Goal: Task Accomplishment & Management: Use online tool/utility

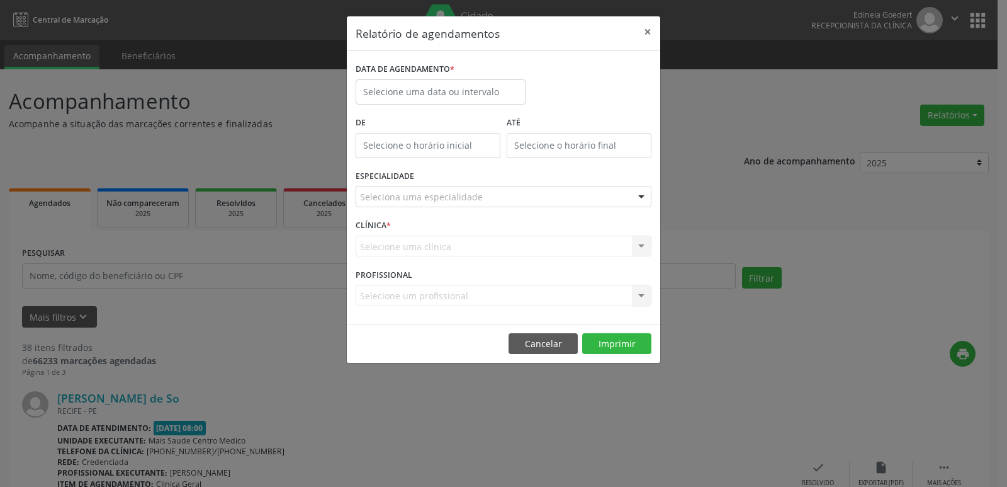
select select "9"
click at [465, 91] on input "text" at bounding box center [441, 91] width 170 height 25
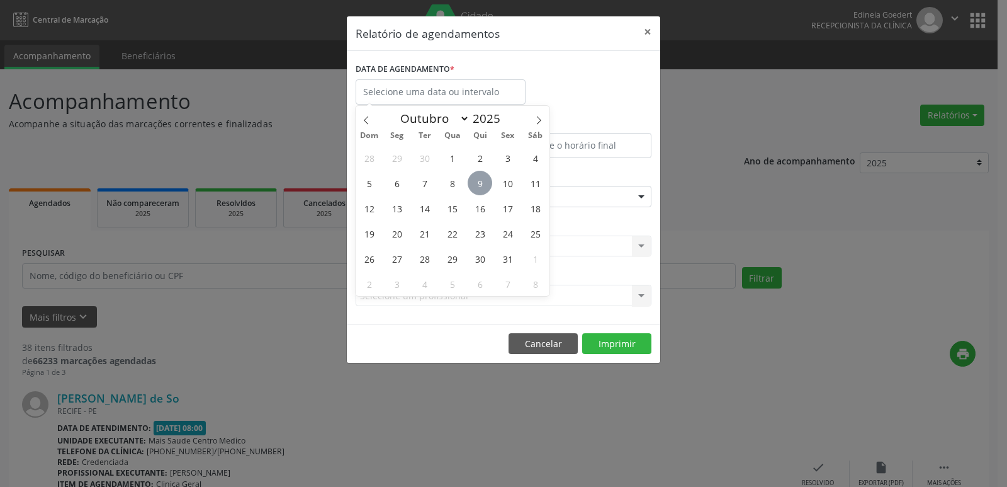
click at [484, 185] on span "9" at bounding box center [480, 183] width 25 height 25
type input "09/10/2025"
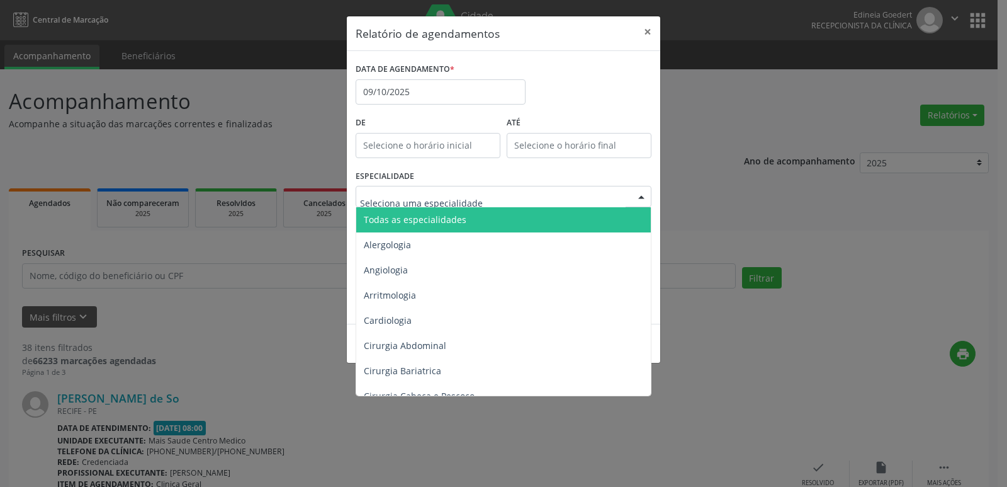
click at [482, 198] on div at bounding box center [504, 196] width 296 height 21
click at [485, 230] on span "Todas as especialidades" at bounding box center [504, 219] width 296 height 25
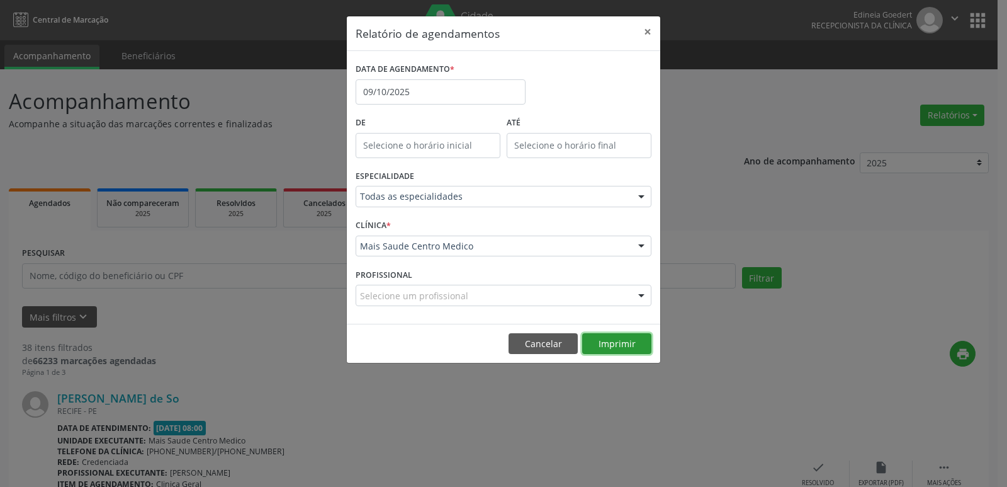
click at [599, 344] on button "Imprimir" at bounding box center [616, 343] width 69 height 21
click at [266, 103] on div "Relatório de agendamentos × DATA DE AGENDAMENTO * [DATE] De ATÉ ESPECIALIDADE T…" at bounding box center [503, 243] width 1007 height 487
drag, startPoint x: 544, startPoint y: 329, endPoint x: 543, endPoint y: 343, distance: 14.5
click at [544, 337] on footer "Cancelar Imprimir" at bounding box center [503, 344] width 313 height 40
click at [543, 343] on button "Cancelar" at bounding box center [543, 343] width 69 height 21
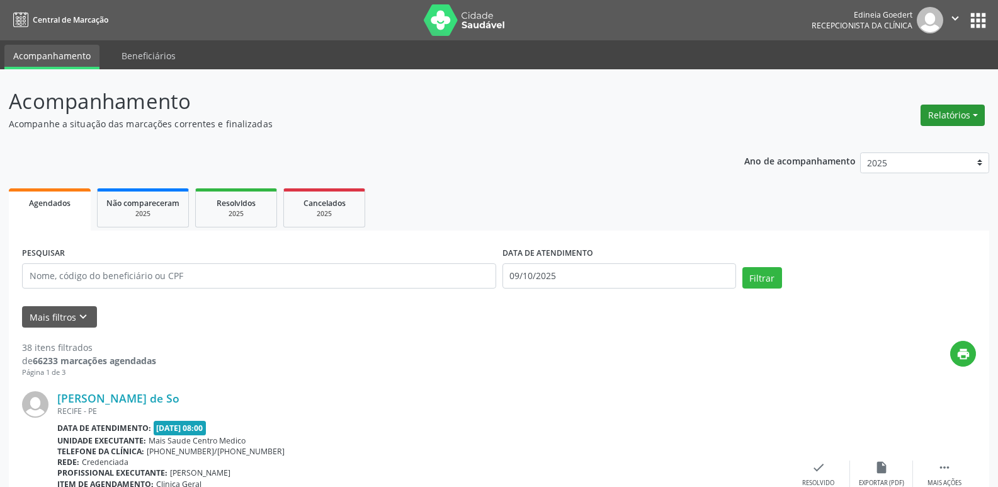
click at [958, 120] on button "Relatórios" at bounding box center [952, 114] width 64 height 21
click at [930, 140] on link "Agendamentos" at bounding box center [917, 142] width 135 height 18
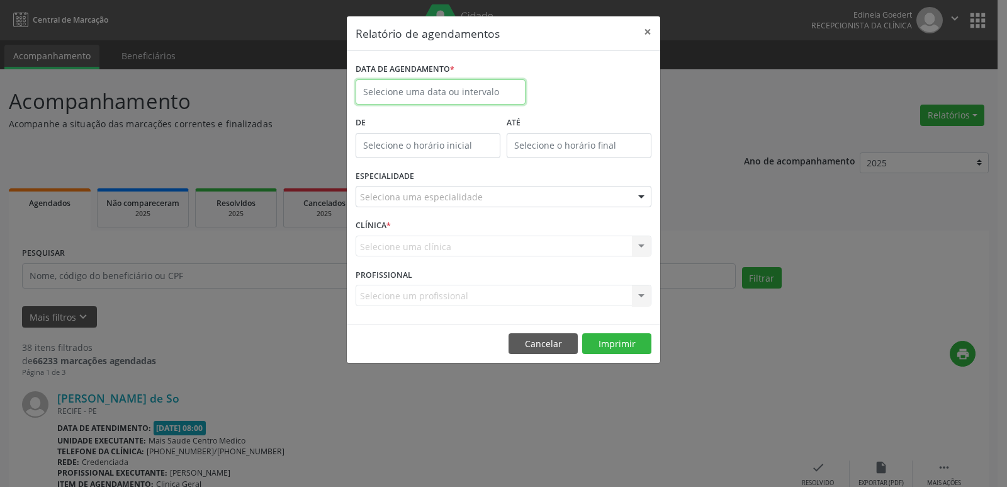
click at [465, 93] on input "text" at bounding box center [441, 91] width 170 height 25
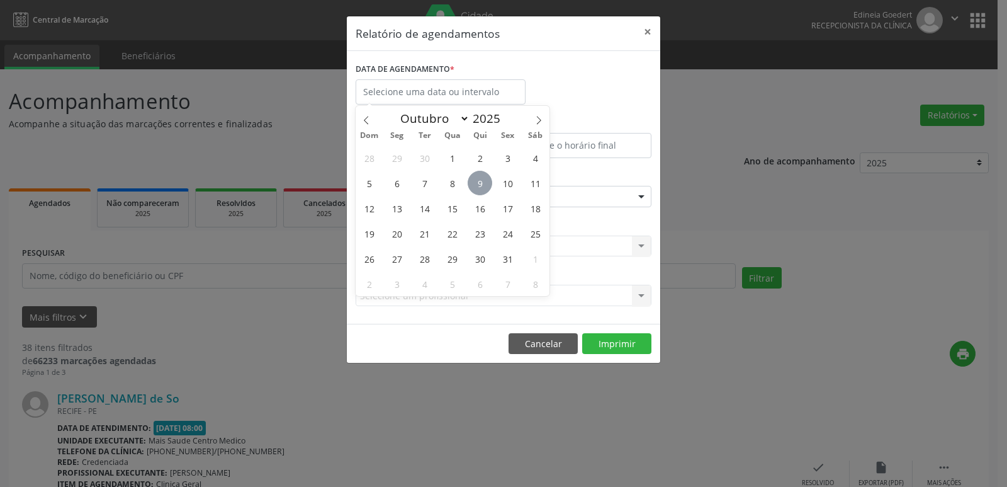
click at [483, 188] on span "9" at bounding box center [480, 183] width 25 height 25
type input "09/10/2025"
click at [483, 189] on span "9" at bounding box center [480, 183] width 25 height 25
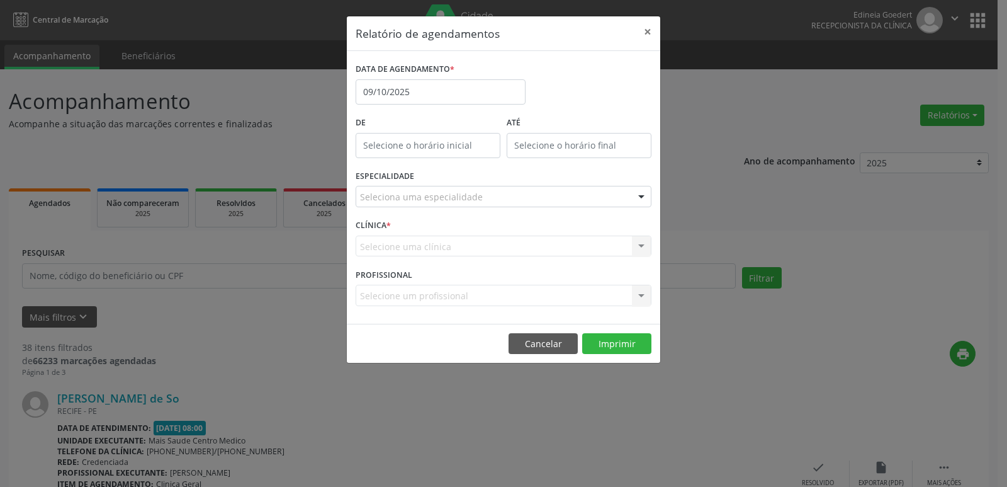
click at [491, 203] on div "Seleciona uma especialidade" at bounding box center [504, 196] width 296 height 21
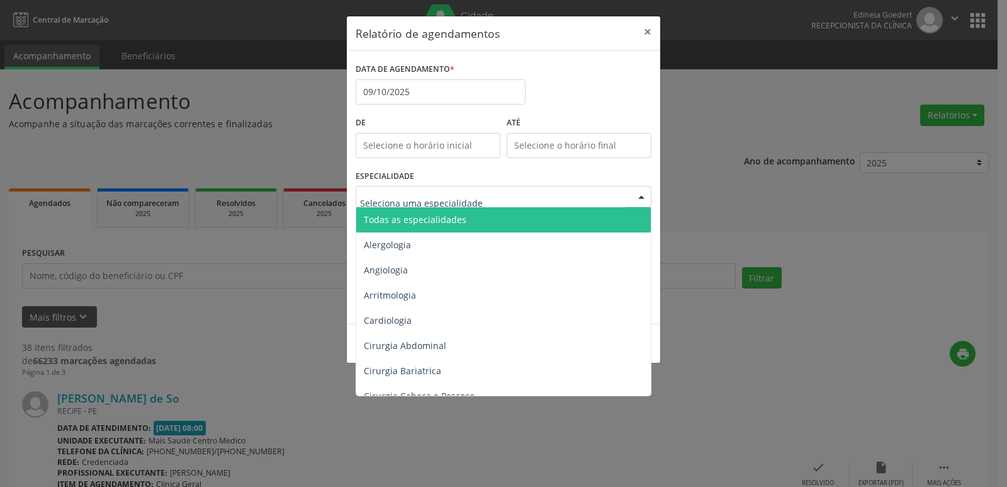
click at [497, 221] on span "Todas as especialidades" at bounding box center [504, 219] width 296 height 25
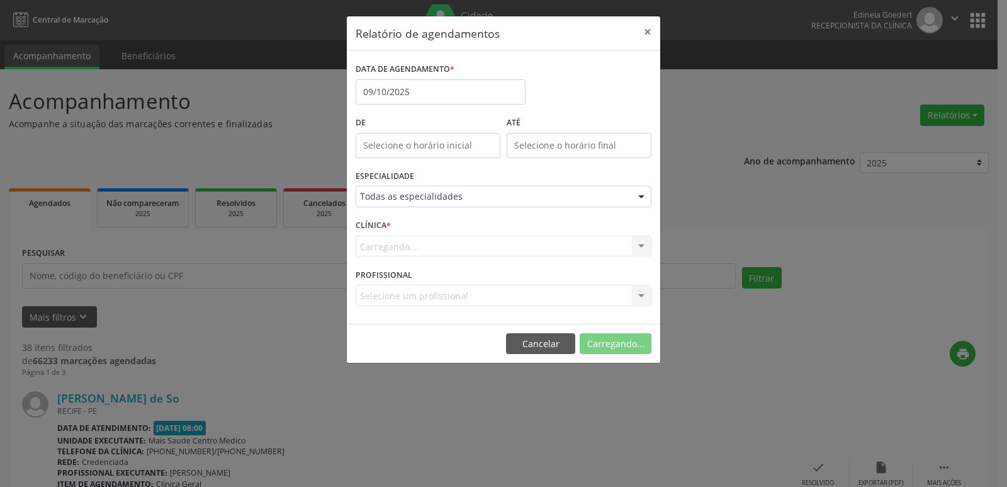
drag, startPoint x: 609, startPoint y: 361, endPoint x: 614, endPoint y: 339, distance: 21.8
click at [612, 346] on footer "Cancelar Carregando..." at bounding box center [503, 344] width 313 height 40
click at [614, 339] on button "Imprimir" at bounding box center [616, 343] width 69 height 21
